Goal: Find specific page/section: Find specific page/section

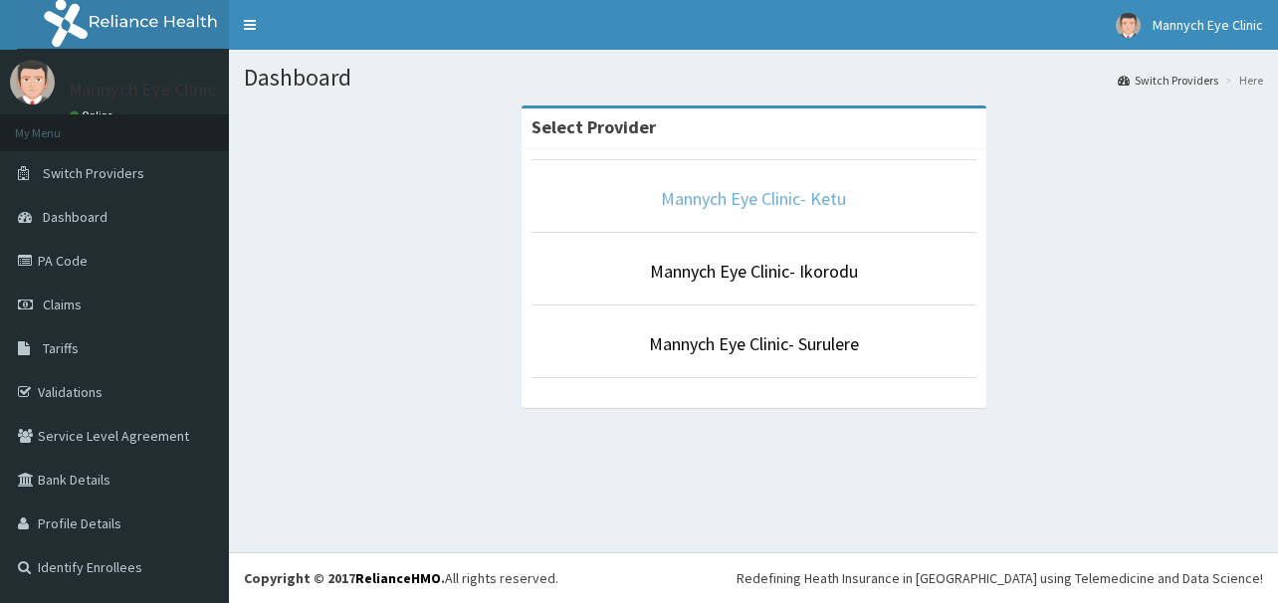
click at [758, 194] on link "Mannych Eye Clinic- Ketu" at bounding box center [753, 198] width 185 height 23
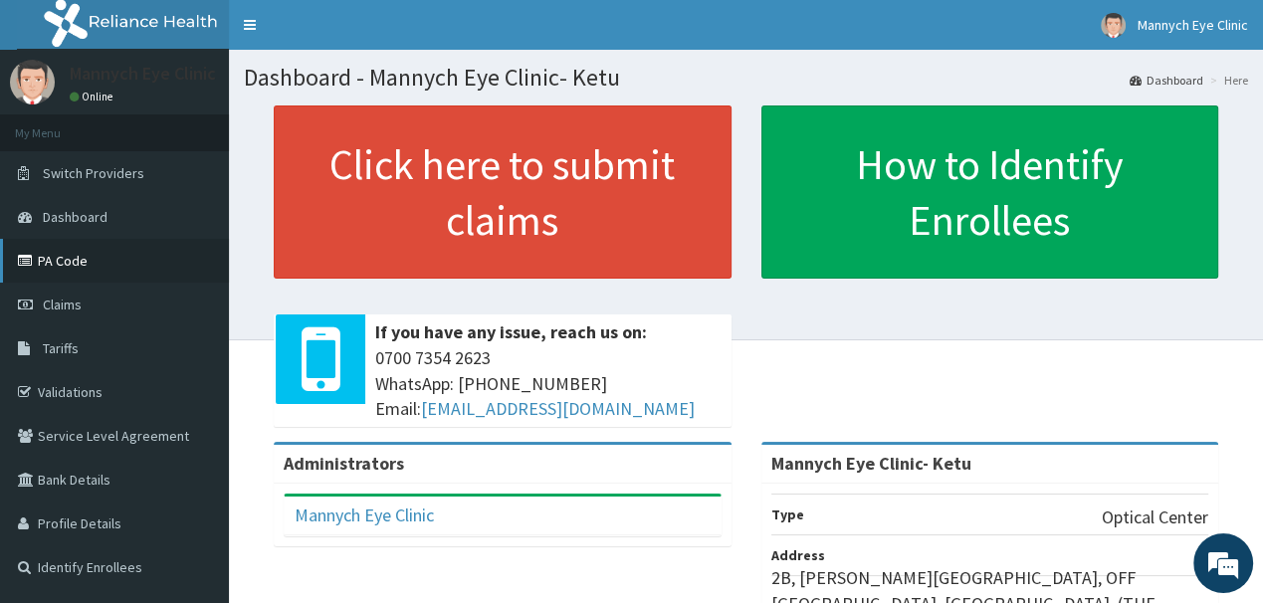
click at [64, 260] on link "PA Code" at bounding box center [114, 261] width 229 height 44
